Goal: Information Seeking & Learning: Learn about a topic

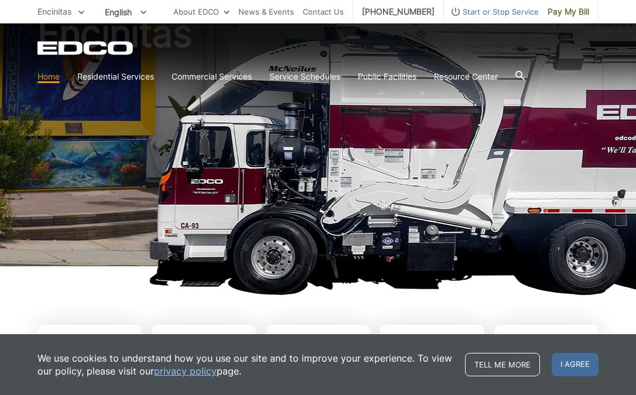
scroll to position [121, 0]
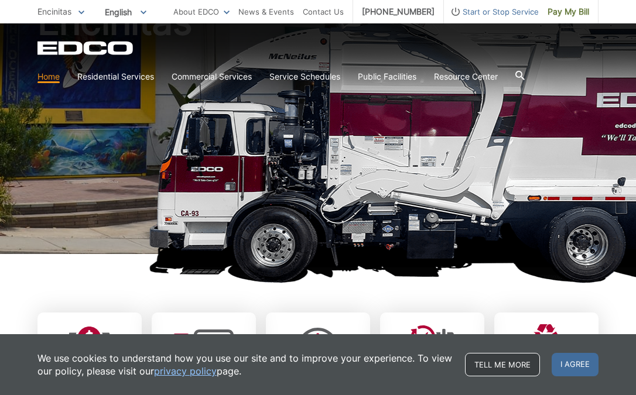
click at [521, 369] on link "Tell me more" at bounding box center [502, 364] width 75 height 23
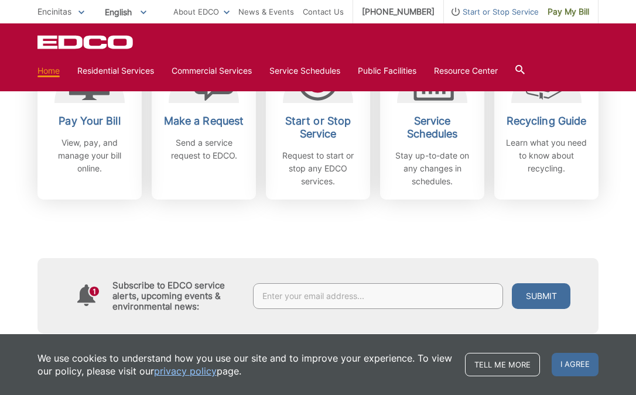
scroll to position [388, 0]
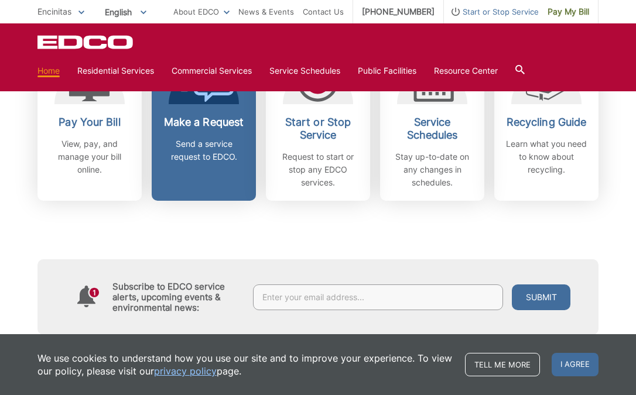
click at [193, 158] on p "Send a service request to EDCO." at bounding box center [204, 151] width 87 height 26
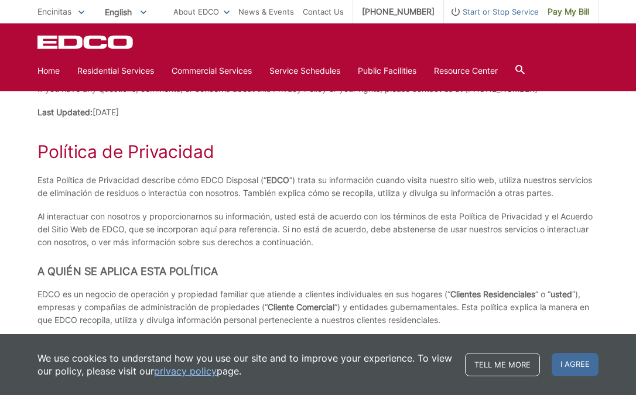
scroll to position [2847, 0]
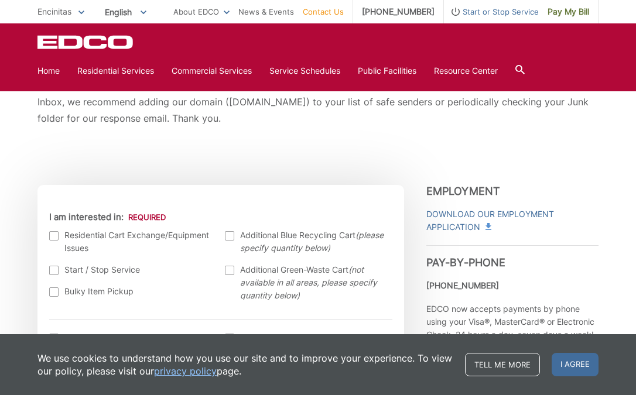
scroll to position [255, 0]
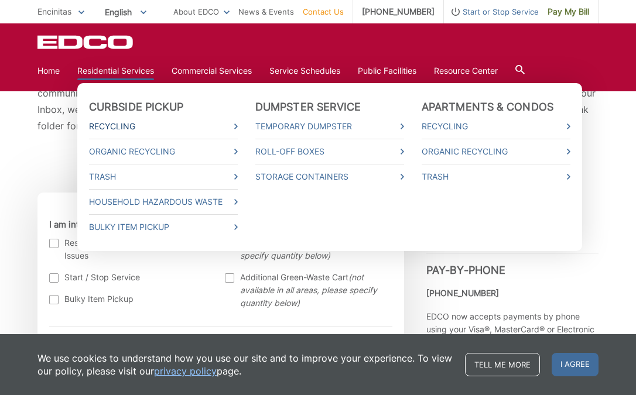
click at [112, 122] on link "Recycling" at bounding box center [163, 126] width 149 height 13
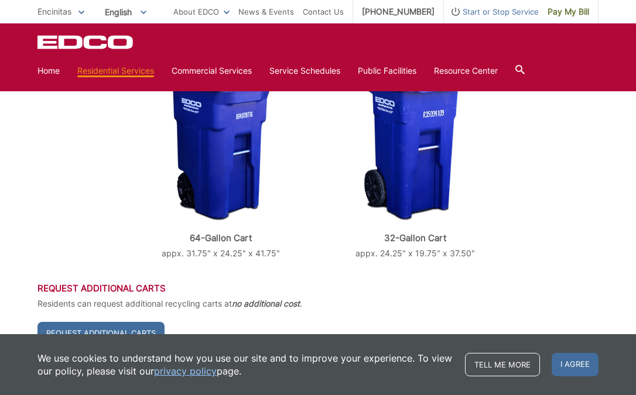
scroll to position [315, 0]
click at [381, 55] on div "EDCO Logo Home Residential Services Curbside Pickup Recycling Organic Recycling…" at bounding box center [317, 58] width 561 height 47
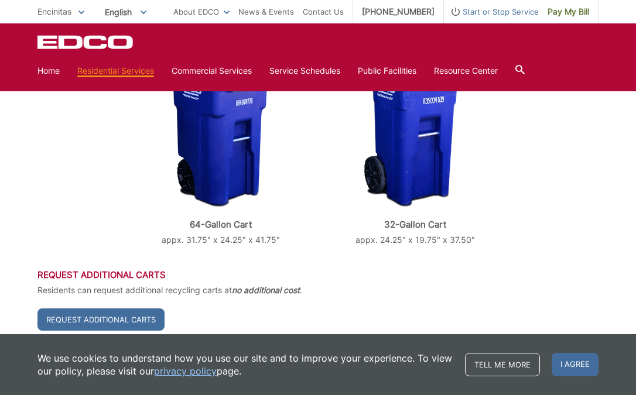
scroll to position [328, 0]
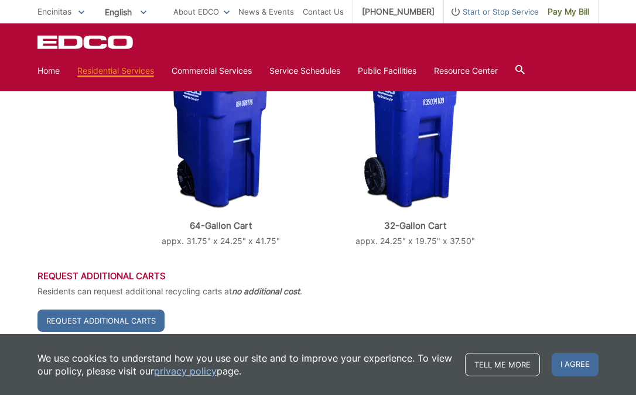
click at [223, 228] on p "64-Gallon Cart" at bounding box center [221, 226] width 172 height 11
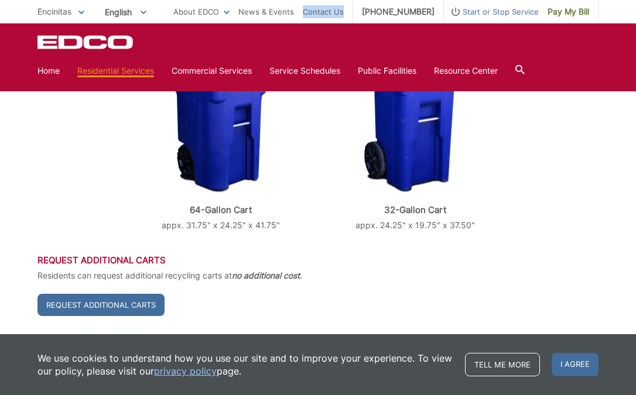
scroll to position [343, 0]
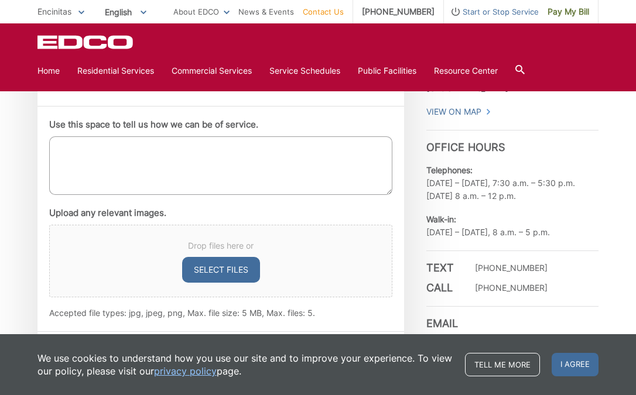
scroll to position [658, 0]
